Goal: Information Seeking & Learning: Learn about a topic

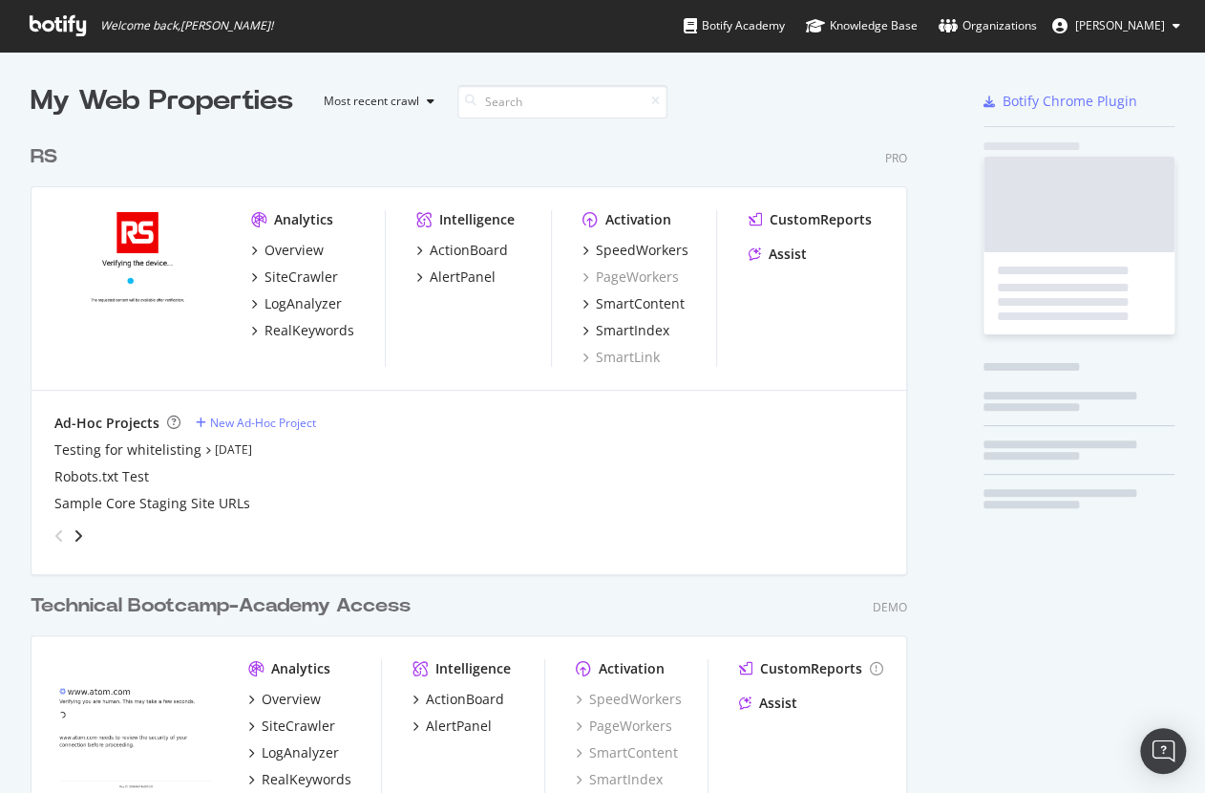
scroll to position [768, 878]
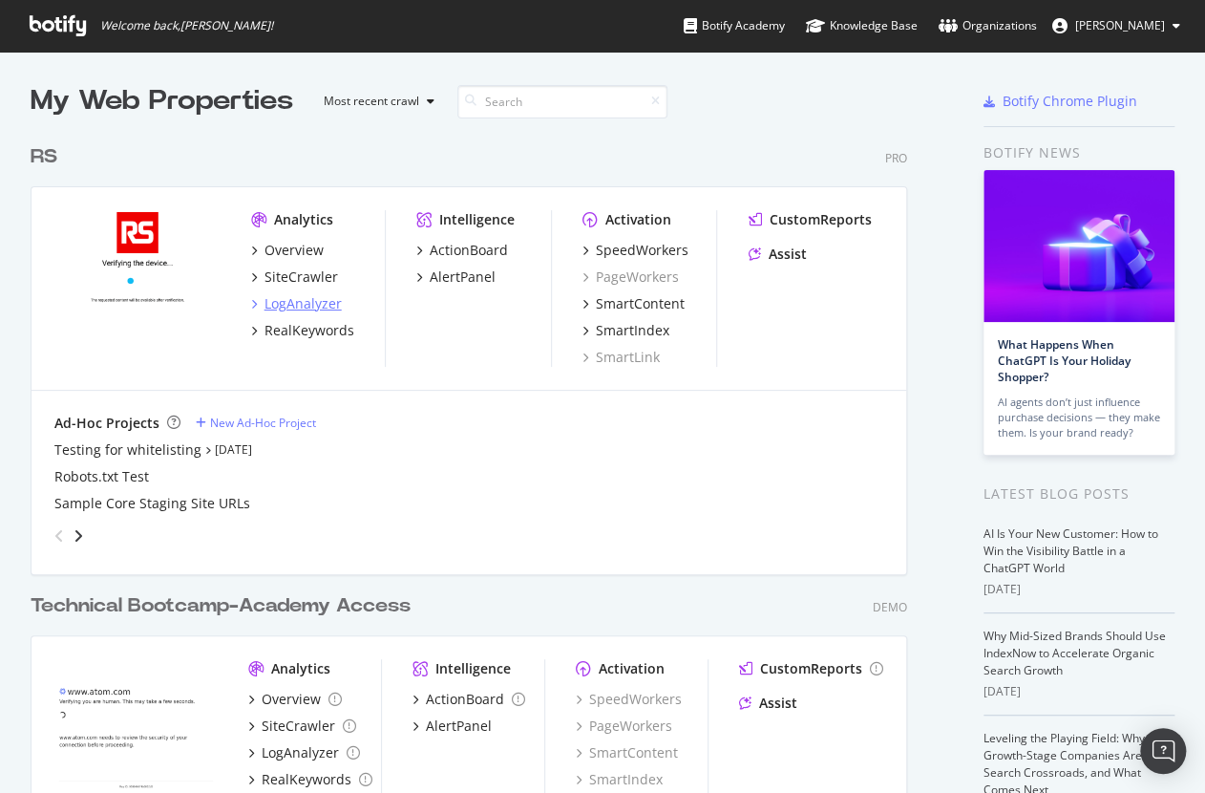
click at [307, 302] on div "LogAnalyzer" at bounding box center [303, 303] width 77 height 19
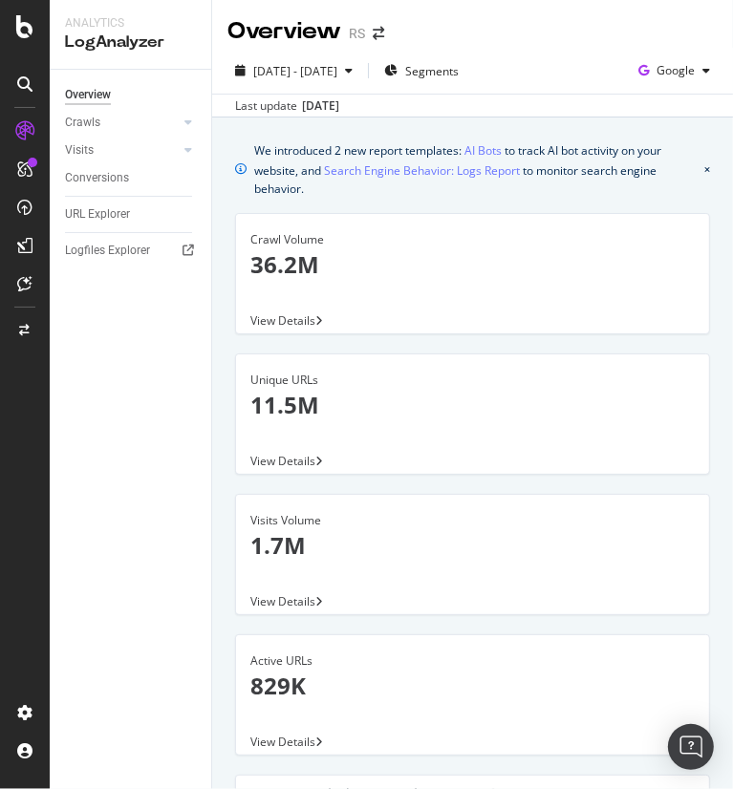
click at [70, 318] on div "Overview Crawls Daily Distribution Segments Distribution HTTP Codes Resources V…" at bounding box center [130, 429] width 161 height 719
